Goal: Task Accomplishment & Management: Use online tool/utility

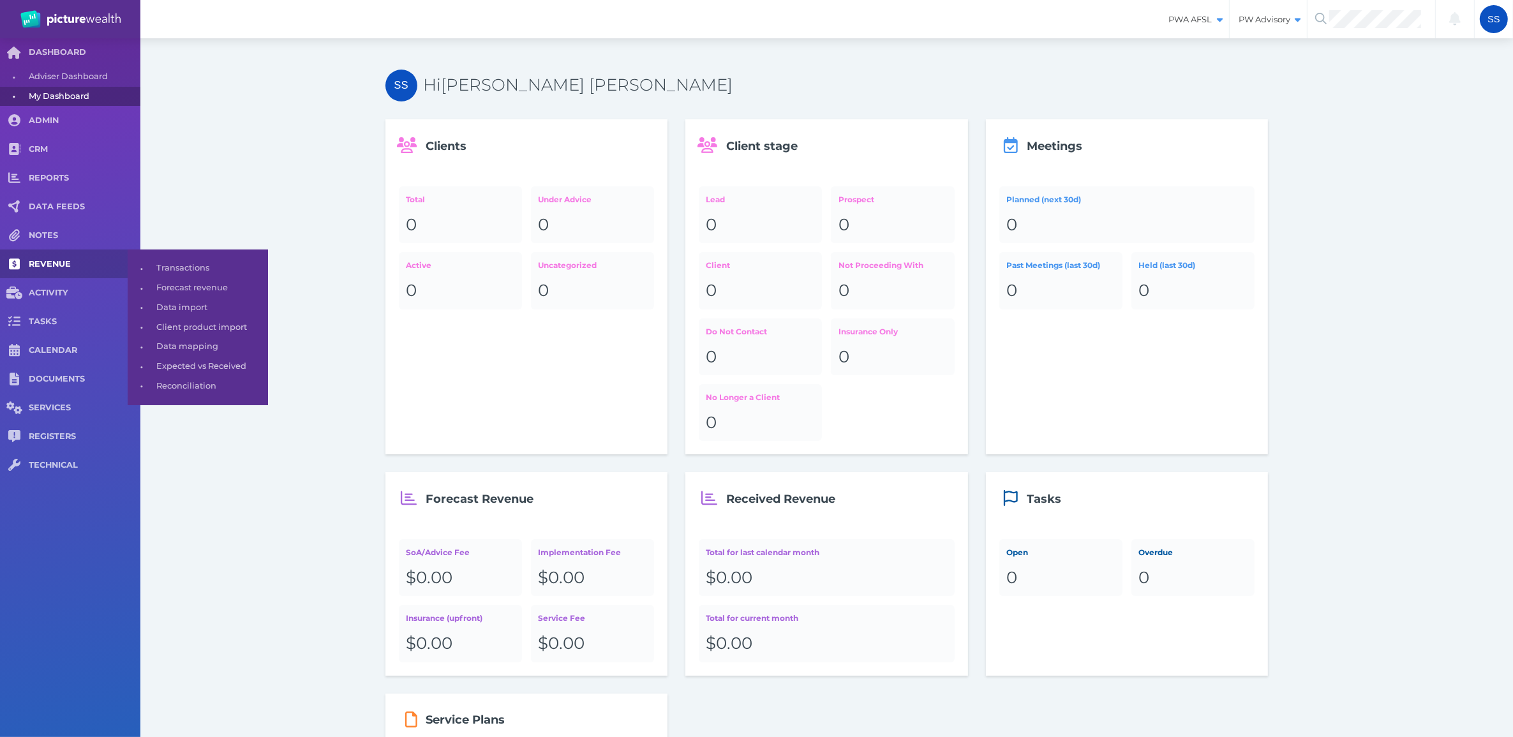
click at [89, 265] on span "REVENUE" at bounding box center [85, 264] width 112 height 11
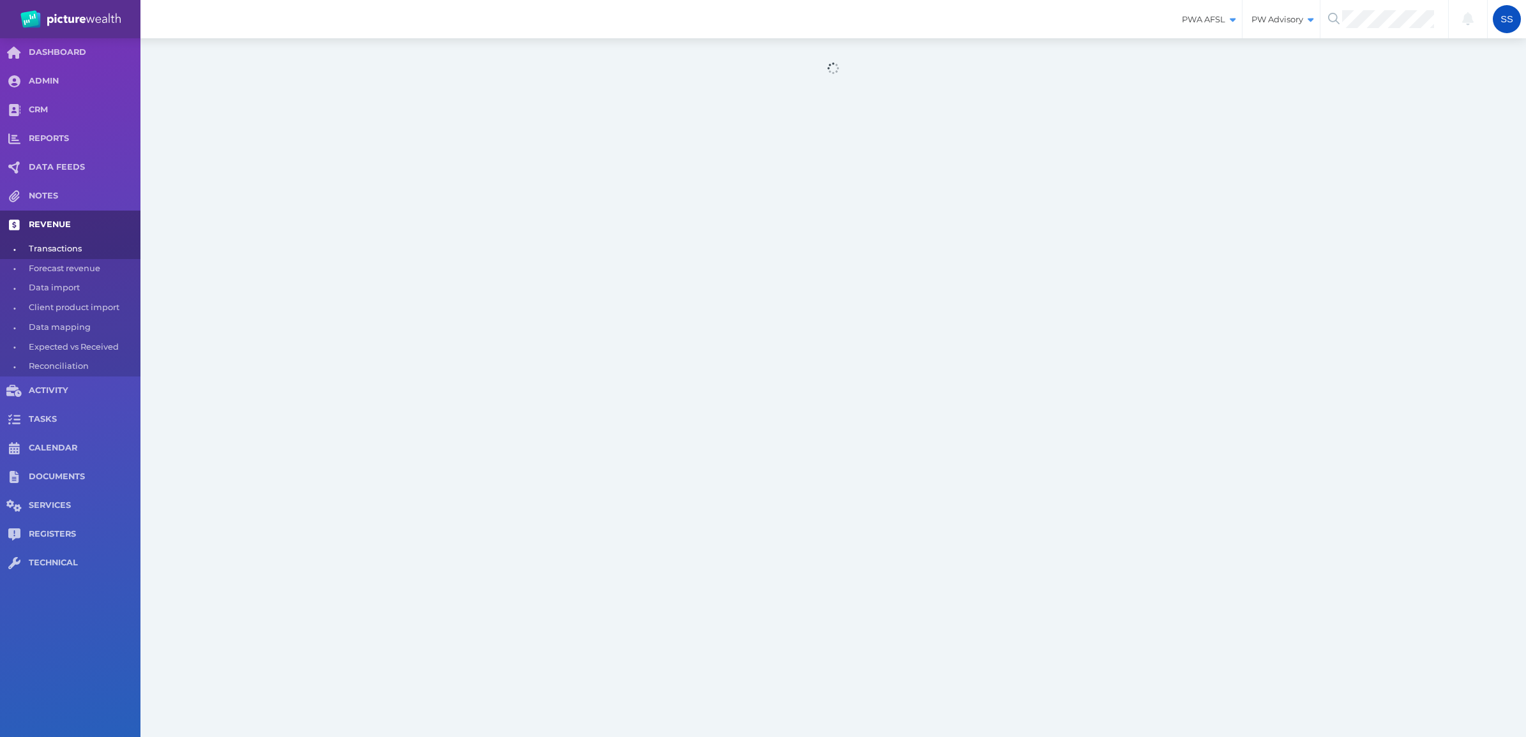
select select "25"
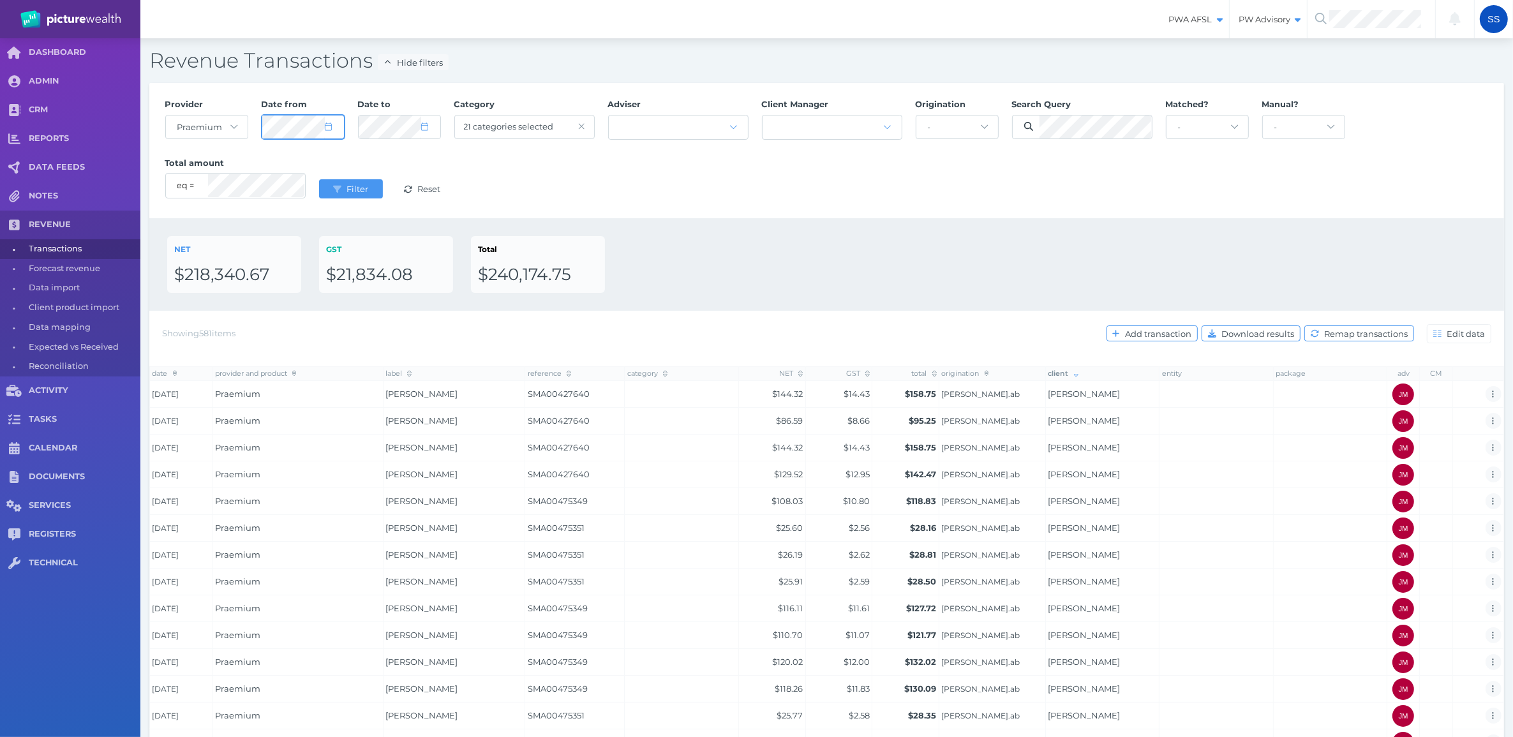
select select "6"
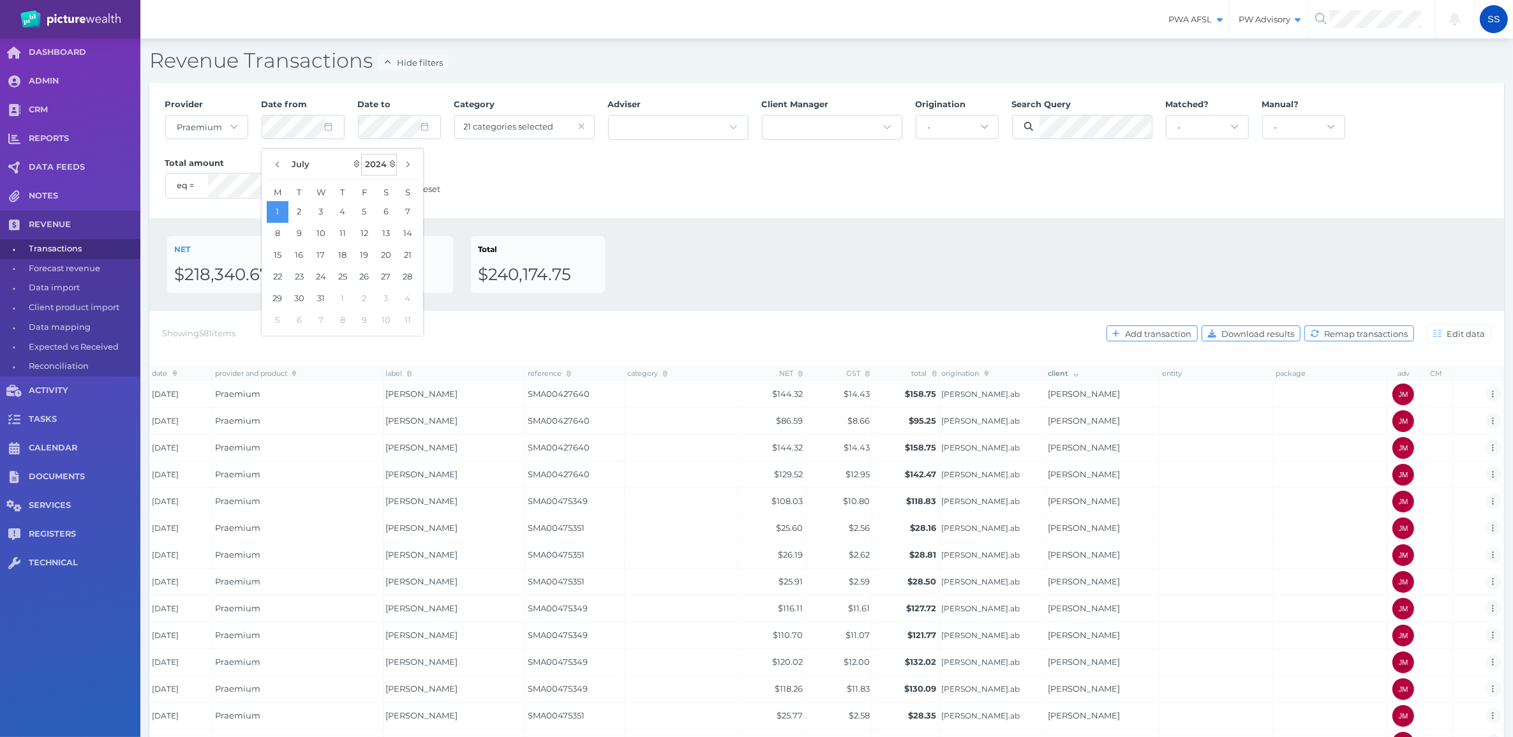
click at [391, 163] on select "2125 2124 2123 2122 2121 2120 2119 2118 2117 2116 2115 2114 2113 2112 2111 2110…" at bounding box center [379, 165] width 36 height 22
click at [361, 154] on select "2125 2124 2123 2122 2121 2120 2119 2118 2117 2116 2115 2114 2113 2112 2111 2110…" at bounding box center [379, 165] width 36 height 22
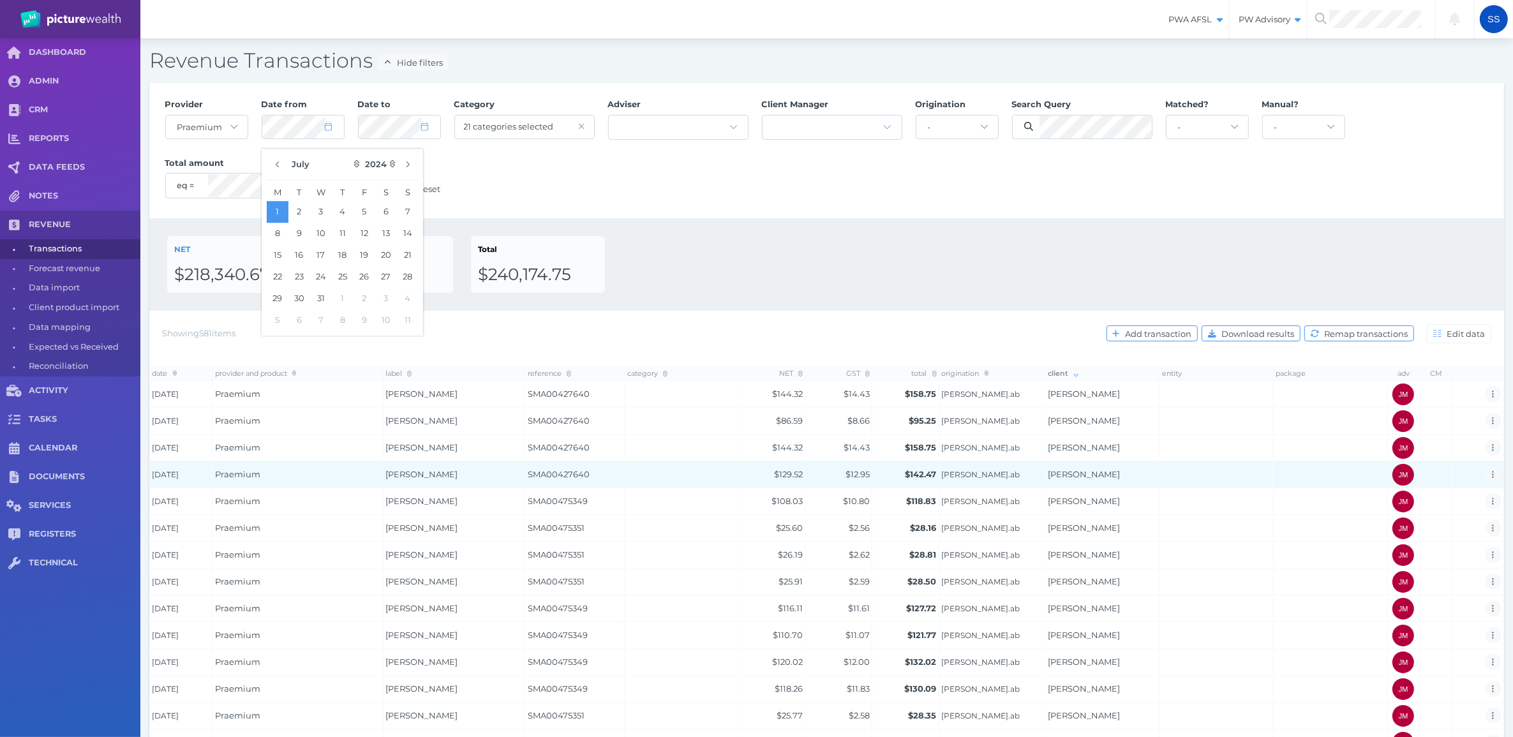
select select "2025"
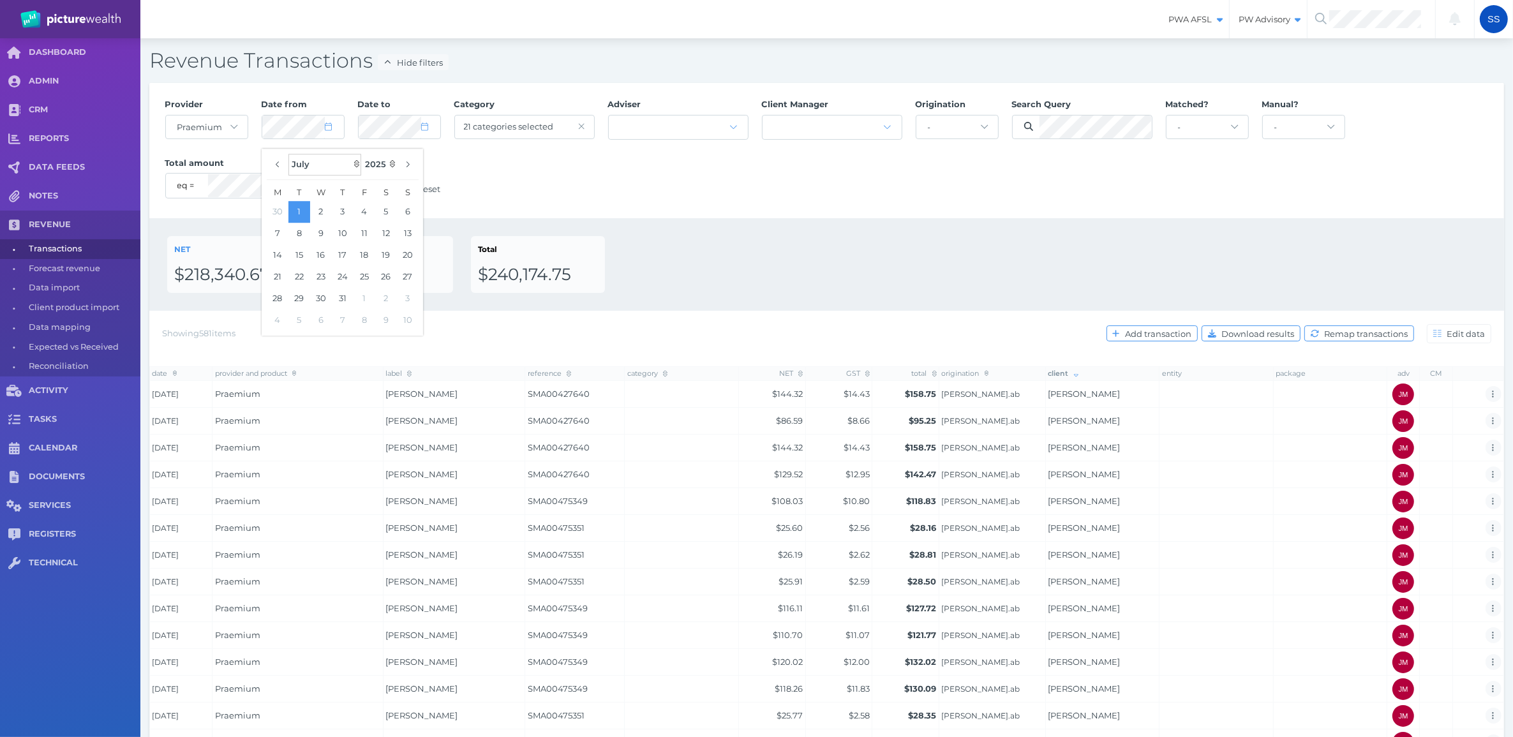
click at [356, 166] on select "January February March April May June July August September October November De…" at bounding box center [325, 165] width 73 height 22
click at [289, 154] on select "January February March April May June July August September October November De…" at bounding box center [325, 165] width 73 height 22
click at [356, 163] on select "January February March April May June July August September October November De…" at bounding box center [325, 165] width 73 height 22
click at [289, 154] on select "January February March April May June July August September October November De…" at bounding box center [325, 165] width 73 height 22
select select "8"
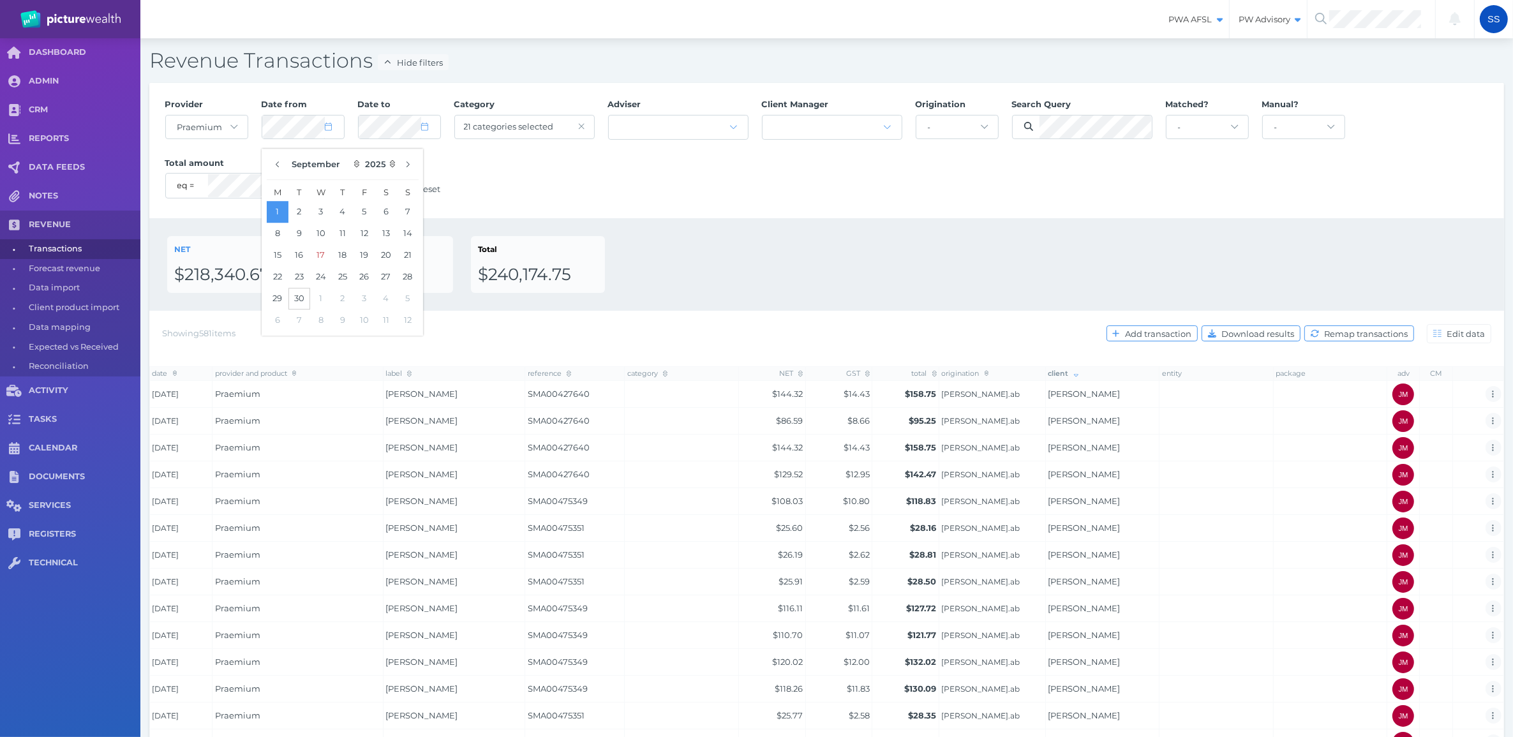
click at [301, 297] on button "30" at bounding box center [300, 299] width 22 height 22
click at [280, 208] on button "1" at bounding box center [278, 212] width 22 height 22
click at [426, 126] on icon at bounding box center [424, 127] width 7 height 8
select select "5"
select select "2025"
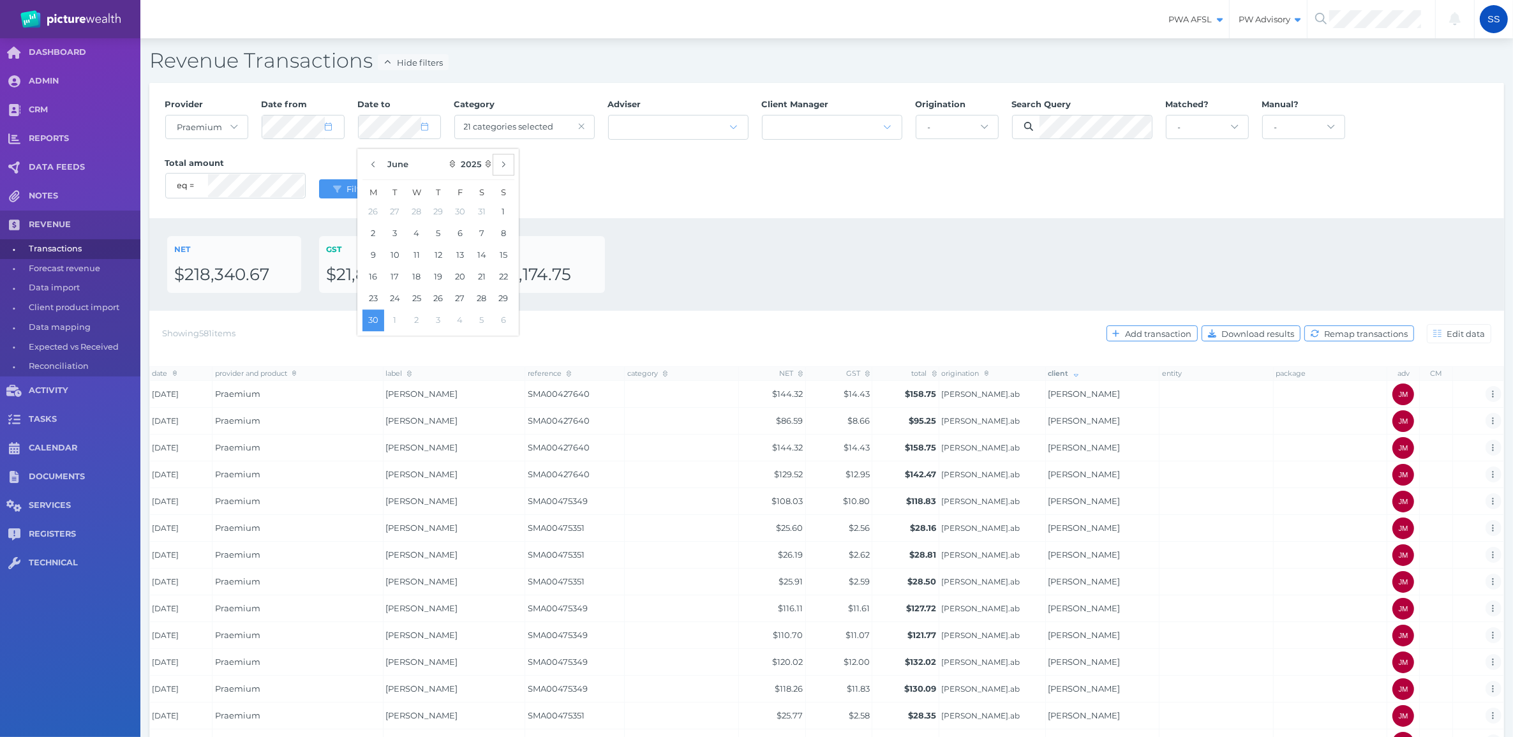
click at [505, 167] on icon "button" at bounding box center [503, 164] width 5 height 8
select select "8"
click at [396, 297] on button "30" at bounding box center [395, 299] width 22 height 22
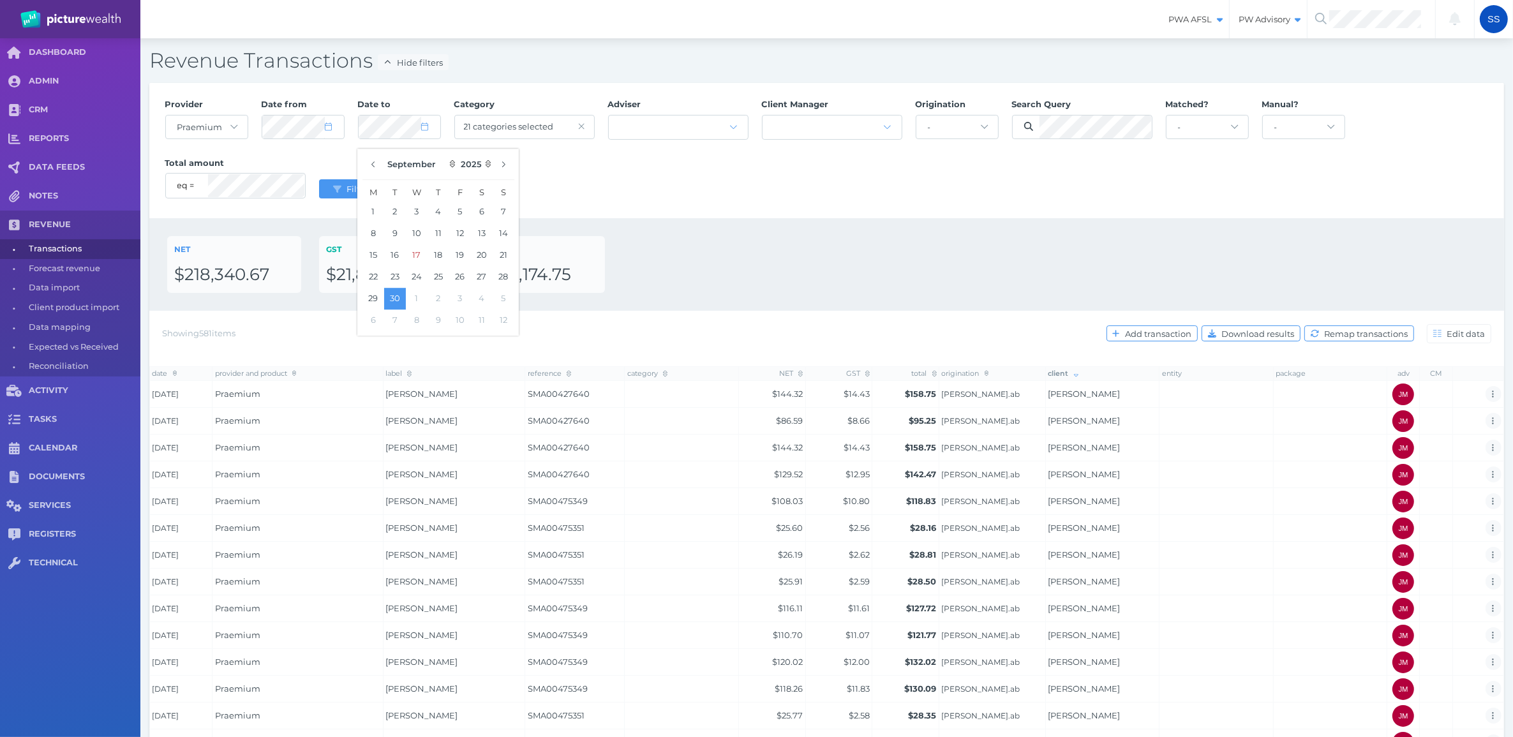
click at [862, 230] on div "NET $218,340.67 GST $21,834.08 Total $240,174.75" at bounding box center [826, 264] width 1355 height 93
click at [373, 184] on span "Filter" at bounding box center [359, 189] width 30 height 10
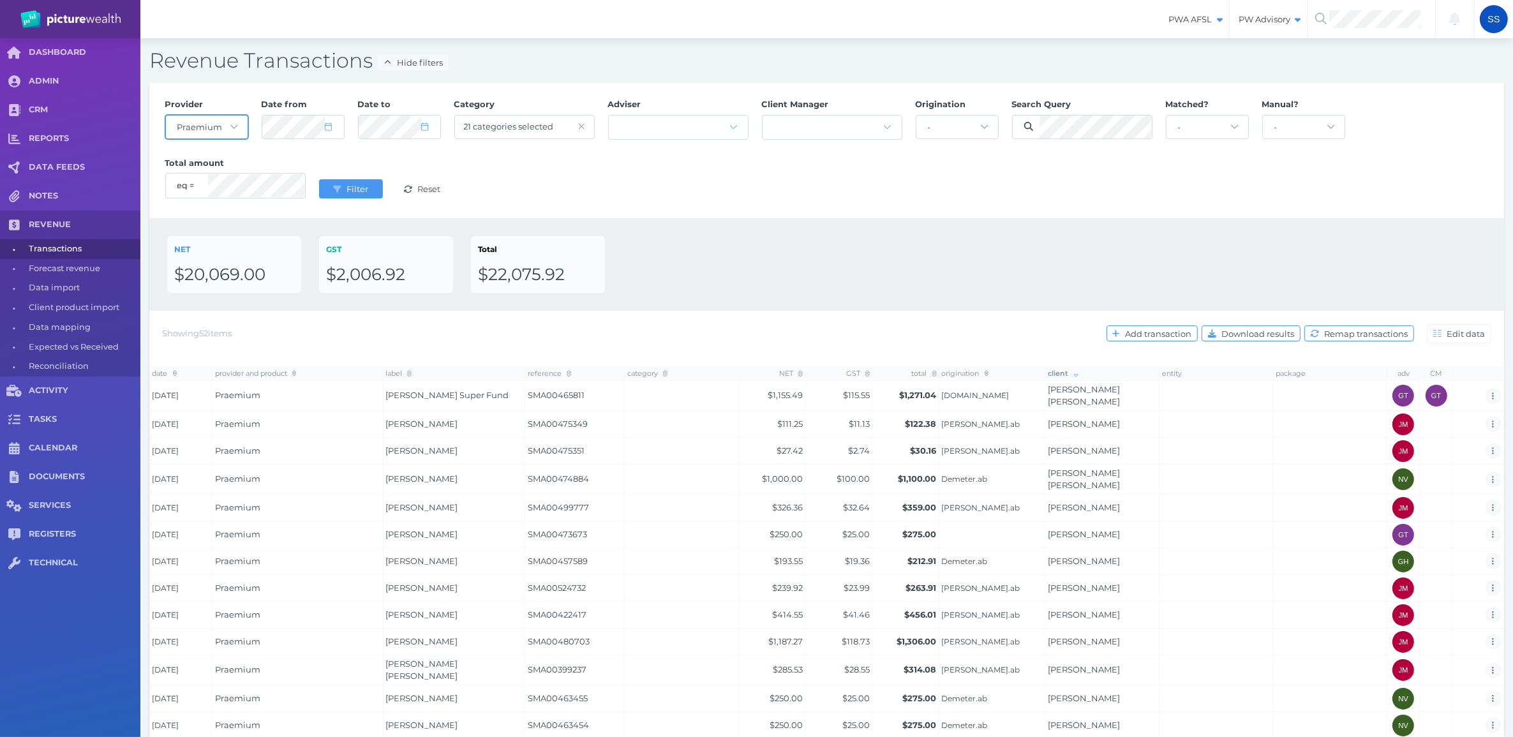
click at [216, 128] on select "- Acuity Fee Revenue Acuity Trustee Advocate Private Wealth Pty Ltd AIA Austral…" at bounding box center [207, 127] width 82 height 23
select select "null"
click at [166, 116] on select "- Acuity Fee Revenue Acuity Trustee Advocate Private Wealth Pty Ltd AIA Austral…" at bounding box center [207, 127] width 82 height 23
click at [336, 186] on icon "submit" at bounding box center [337, 189] width 8 height 7
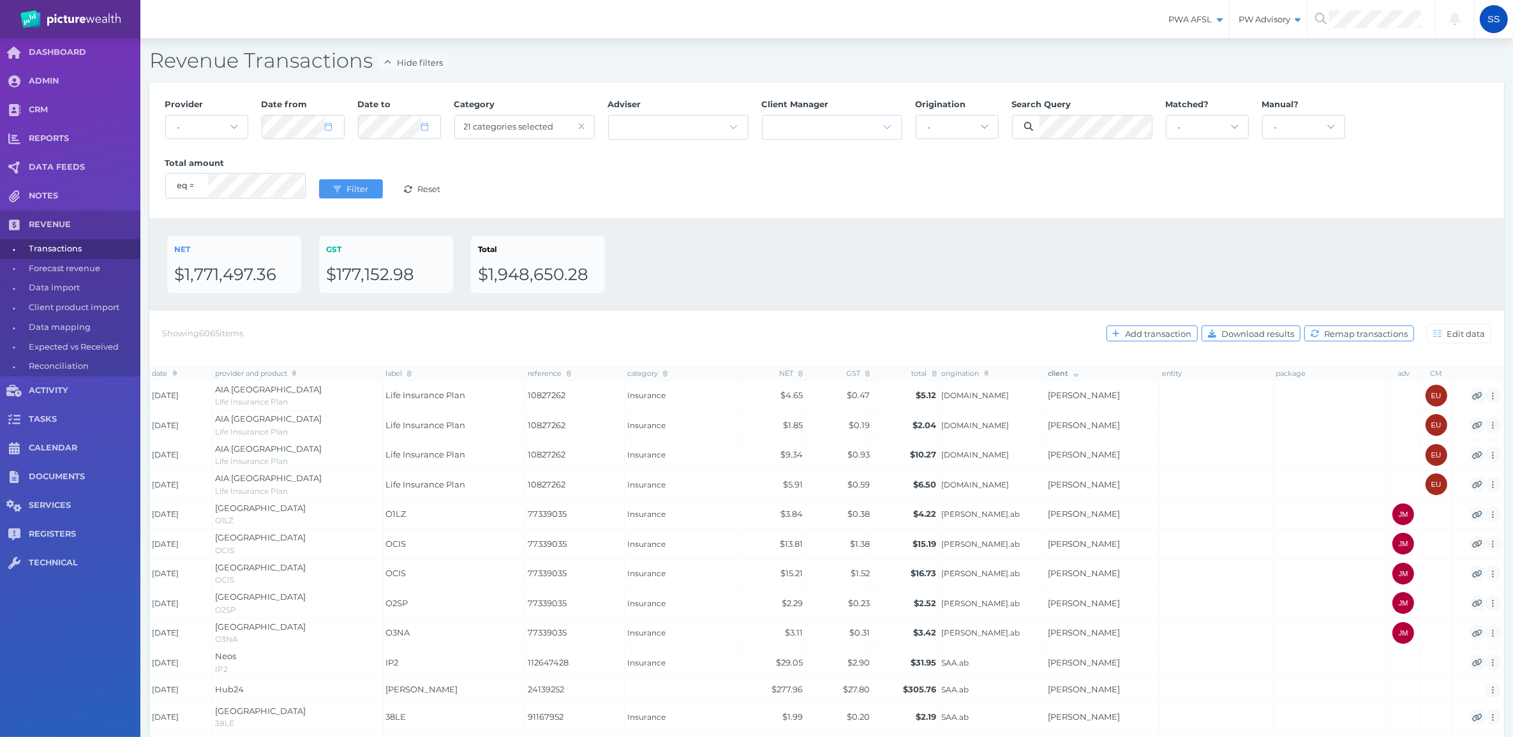
click at [627, 199] on div "Provider - Acuity Fee Revenue Acuity Trustee Advocate Private Wealth Pty Ltd AI…" at bounding box center [826, 150] width 1337 height 117
click at [582, 123] on icon at bounding box center [581, 126] width 7 height 9
click at [345, 188] on span "Filter" at bounding box center [359, 189] width 30 height 10
click at [345, 183] on button "Filter" at bounding box center [351, 188] width 64 height 19
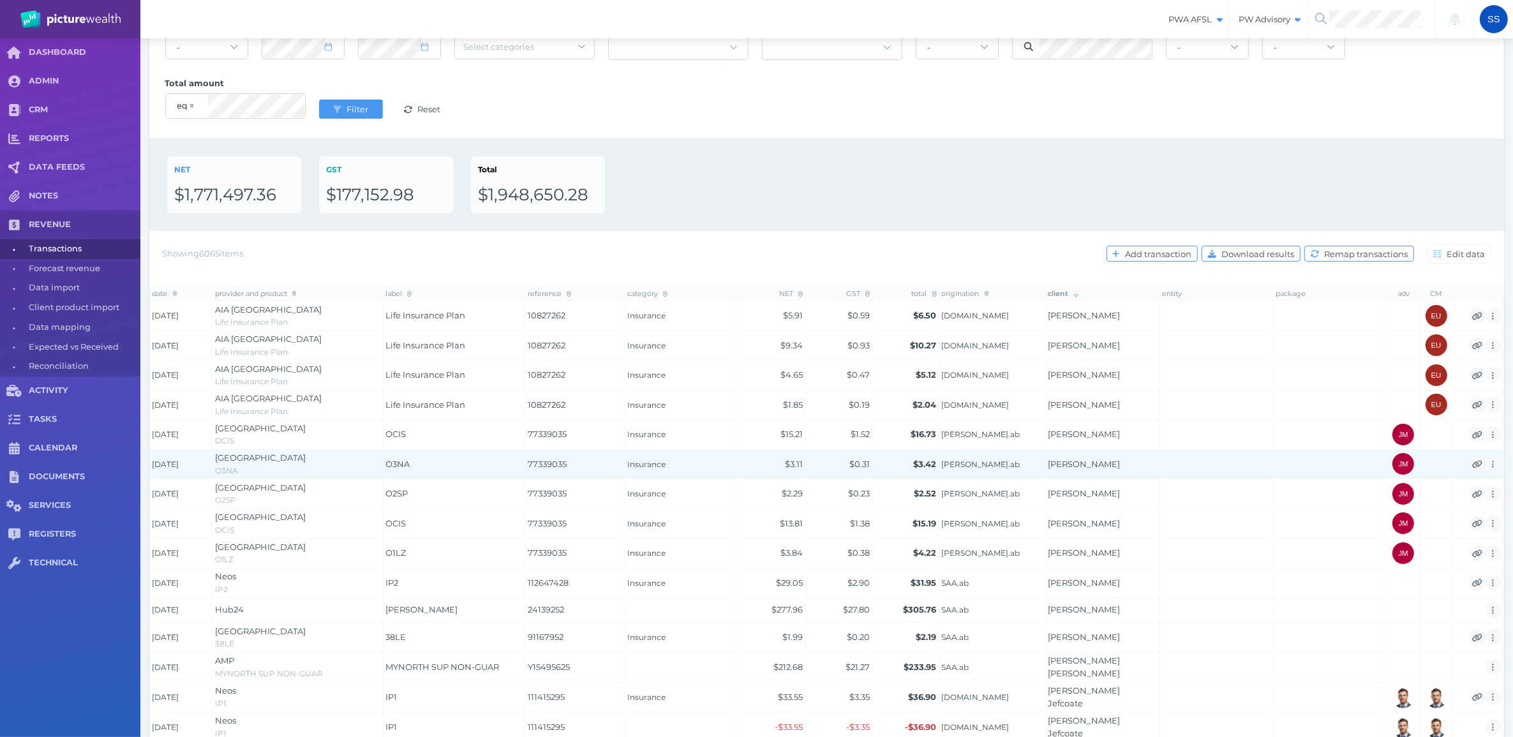
scroll to position [160, 0]
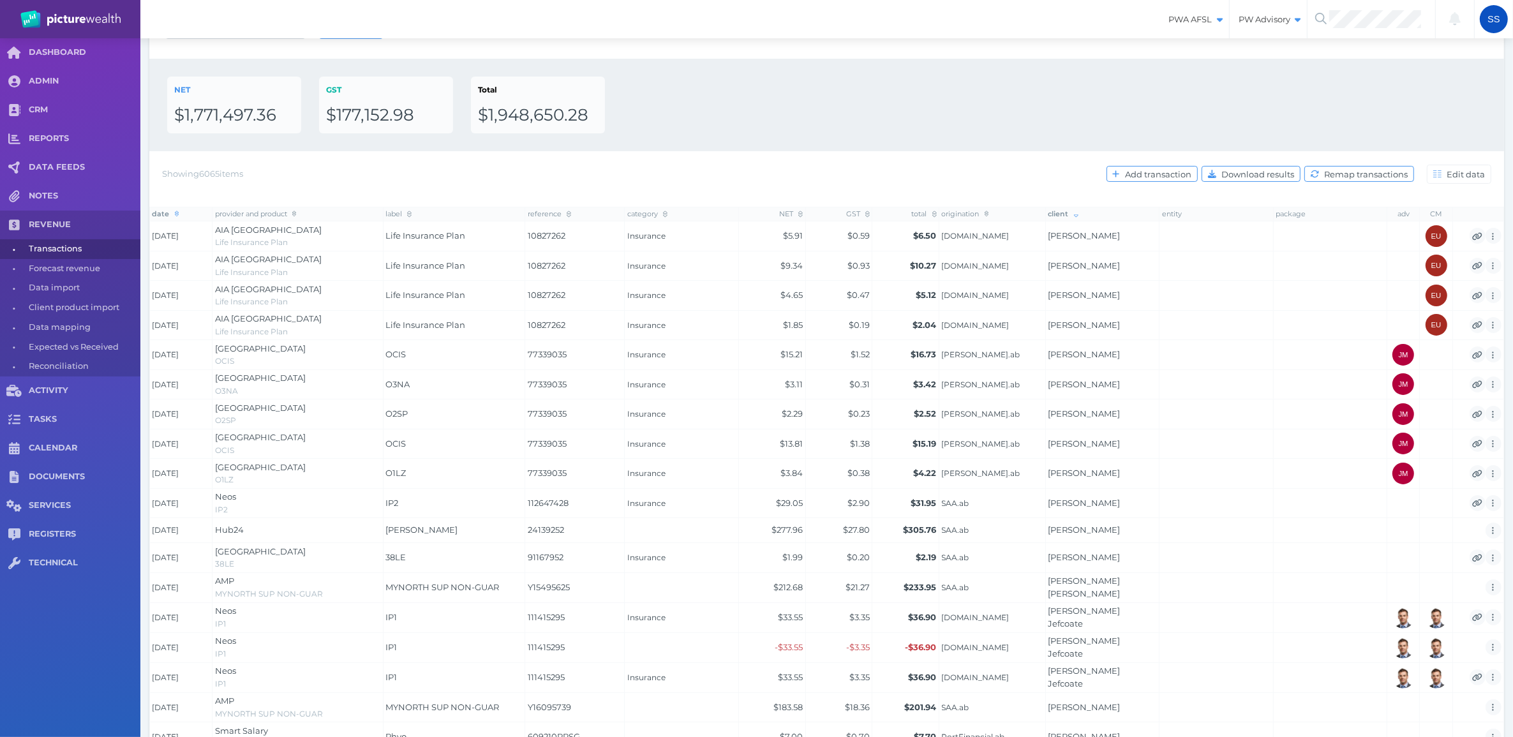
click at [171, 215] on span "date" at bounding box center [166, 213] width 27 height 9
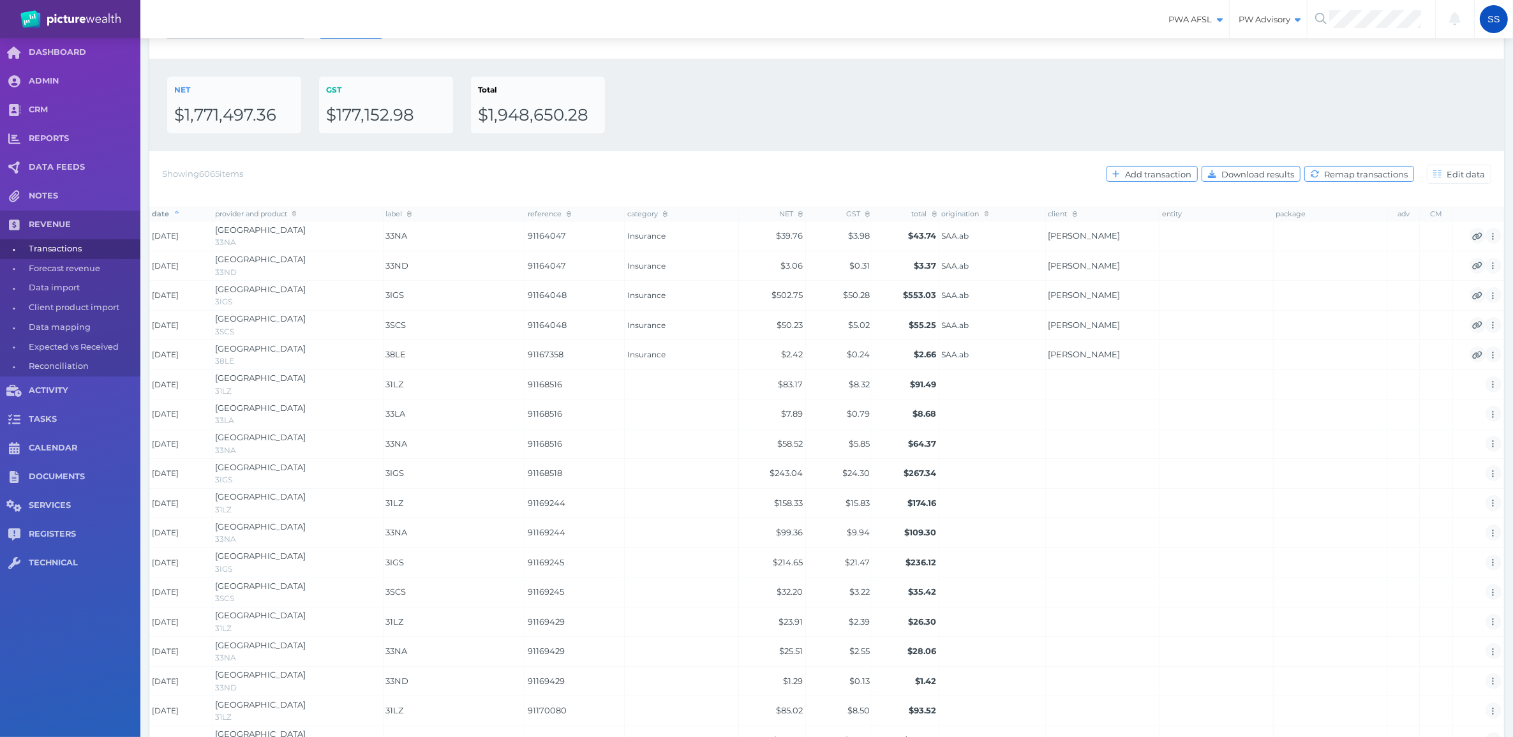
click at [171, 214] on span "date" at bounding box center [166, 213] width 27 height 9
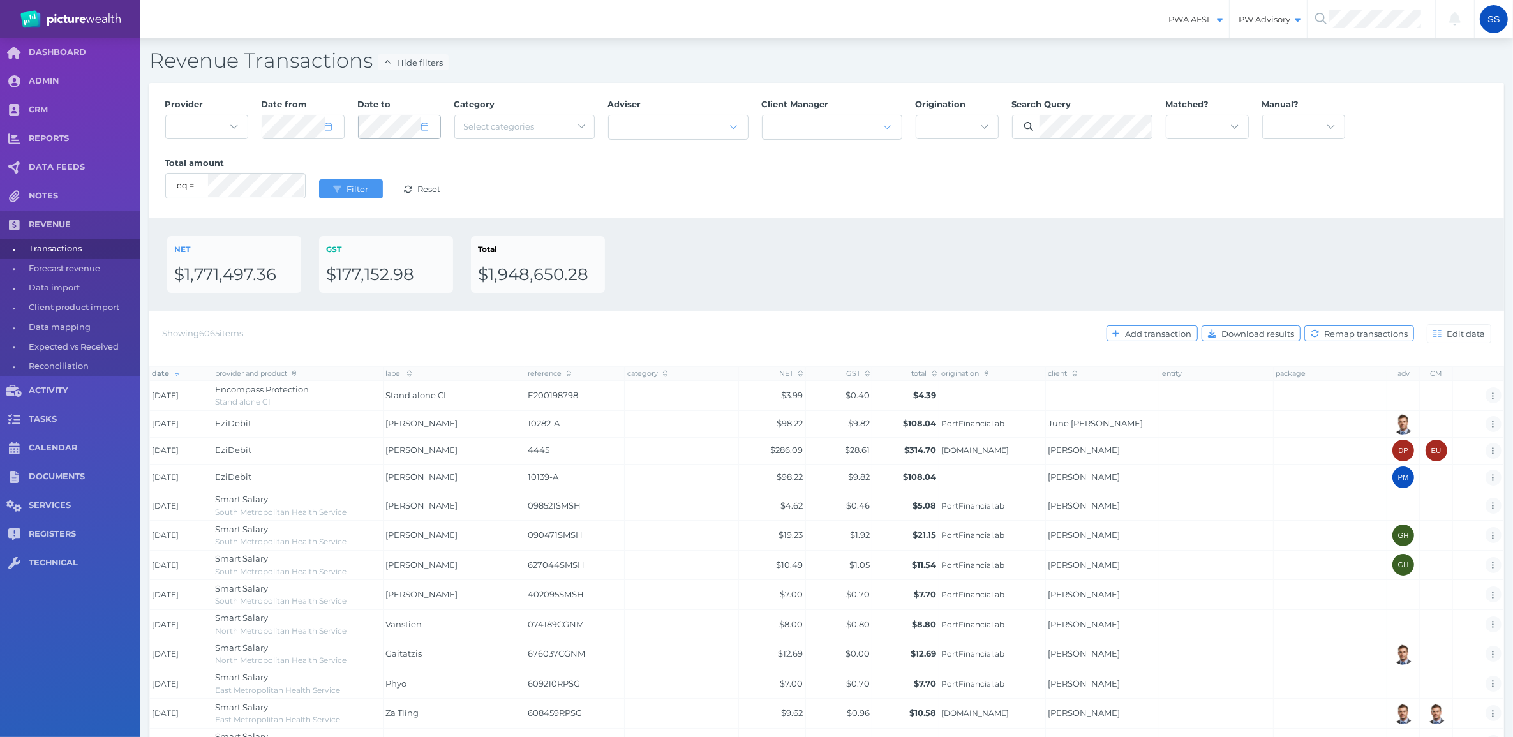
click at [425, 128] on icon at bounding box center [424, 127] width 7 height 8
select select "8"
select select "2025"
click at [415, 238] on button "10" at bounding box center [417, 234] width 22 height 22
click at [591, 197] on div "Provider - Acuity Fee Revenue Acuity Trustee Advocate Private Wealth Pty Ltd AI…" at bounding box center [826, 150] width 1337 height 117
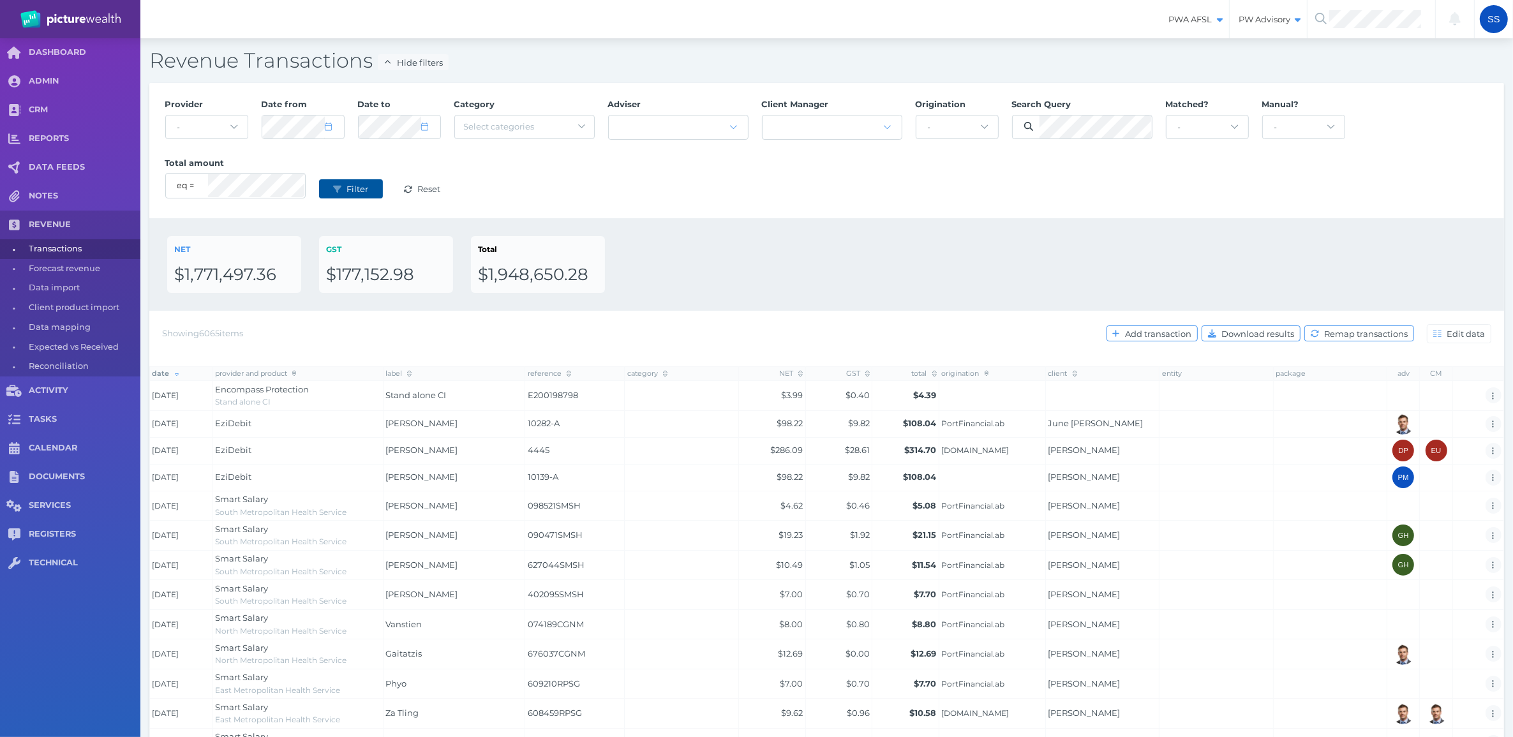
click at [352, 188] on span "Filter" at bounding box center [359, 189] width 30 height 10
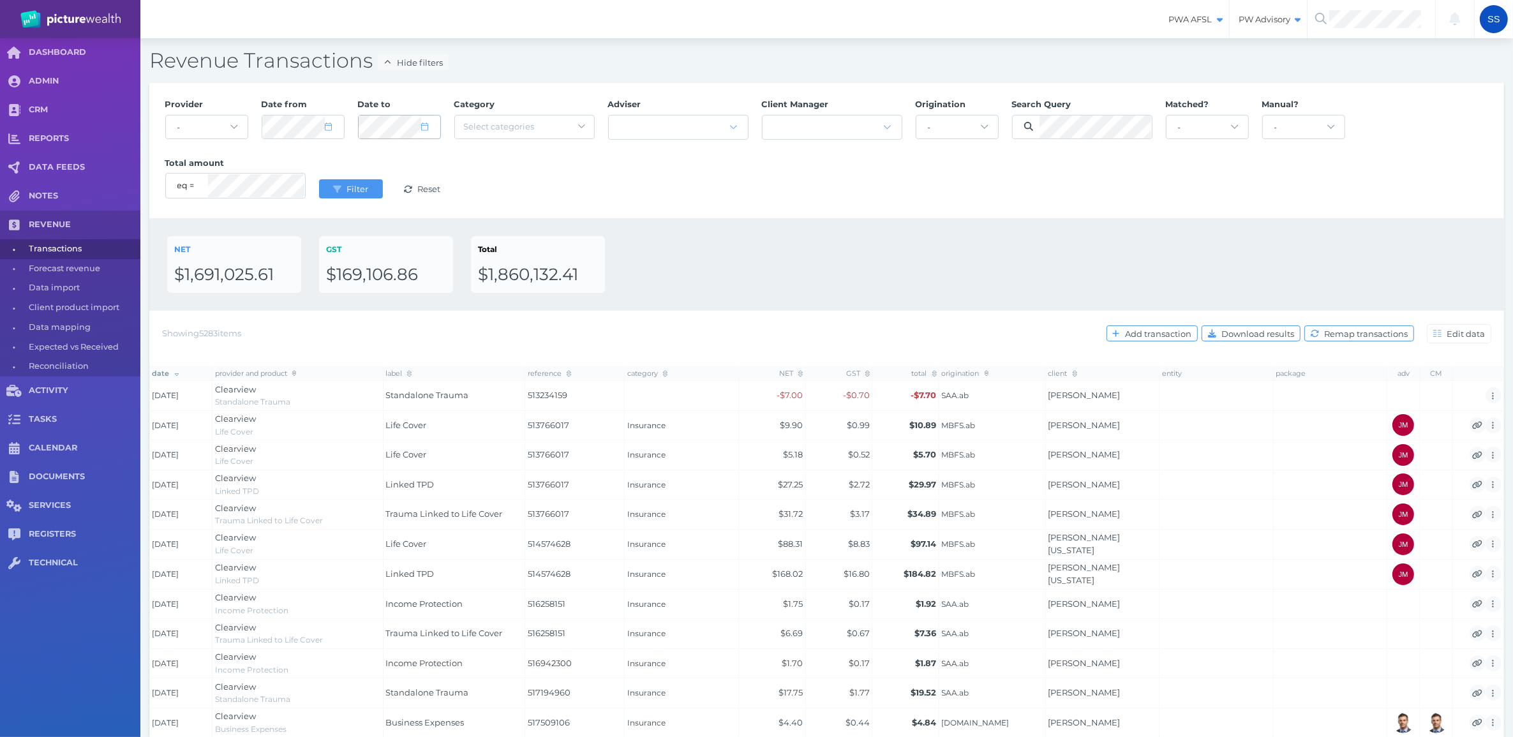
click at [426, 125] on icon at bounding box center [424, 127] width 7 height 8
select select "8"
select select "2025"
click at [417, 260] on button "17" at bounding box center [417, 255] width 22 height 22
click at [564, 182] on div "Provider - Acuity Fee Revenue Acuity Trustee Advocate Private Wealth Pty Ltd AI…" at bounding box center [826, 150] width 1337 height 117
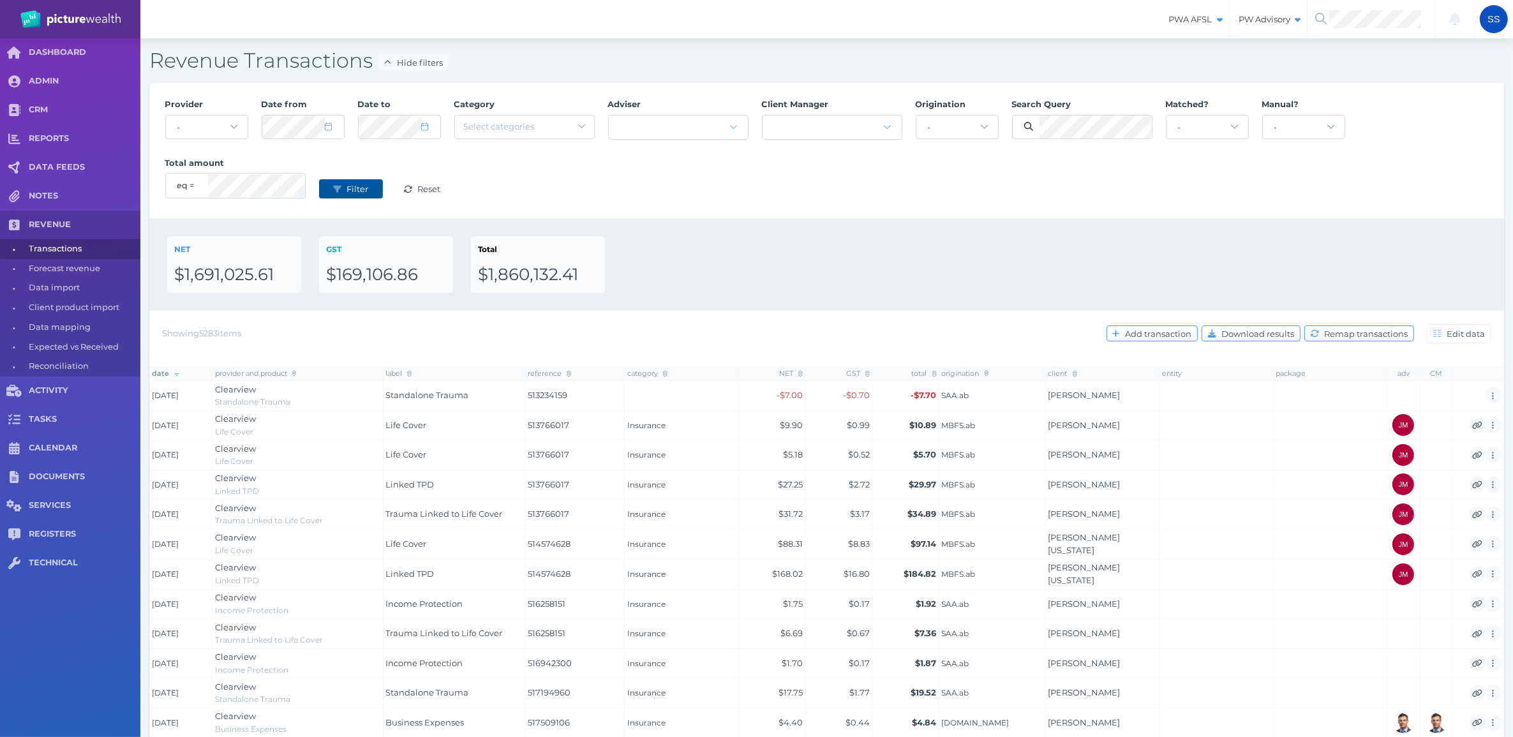
click at [352, 187] on span "Filter" at bounding box center [359, 189] width 30 height 10
